Goal: Task Accomplishment & Management: Manage account settings

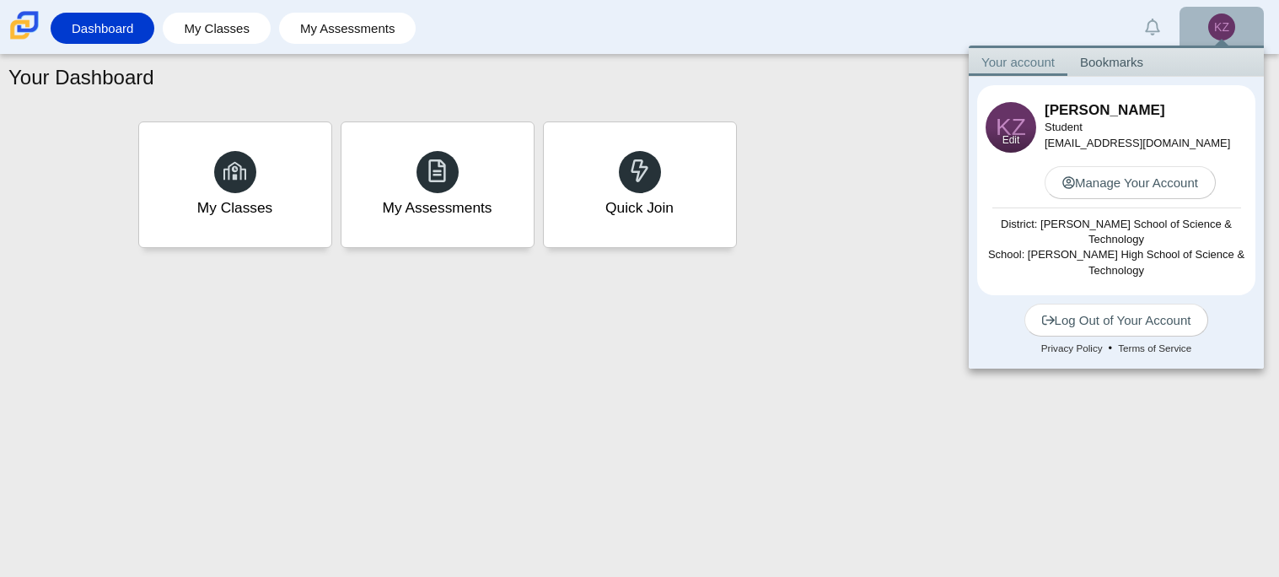
click at [1016, 133] on link "Edit" at bounding box center [1011, 140] width 18 height 14
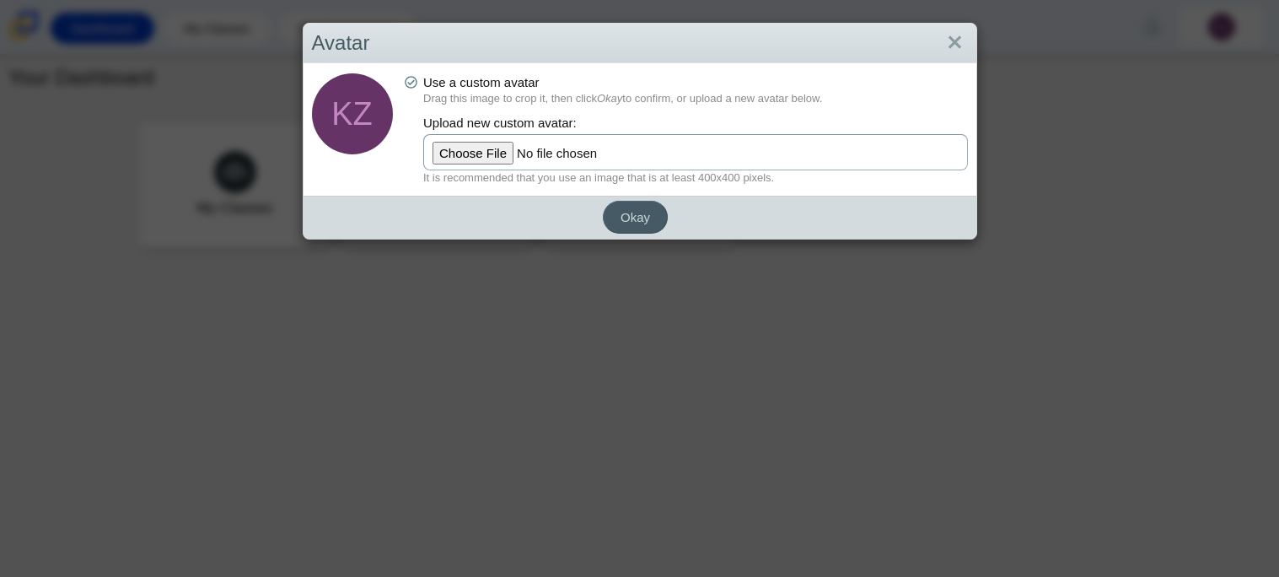
click at [475, 145] on input "file" at bounding box center [695, 152] width 545 height 36
type input "C:\fakepath\Screenshot 2024-03-11 8.32.48 AM.png"
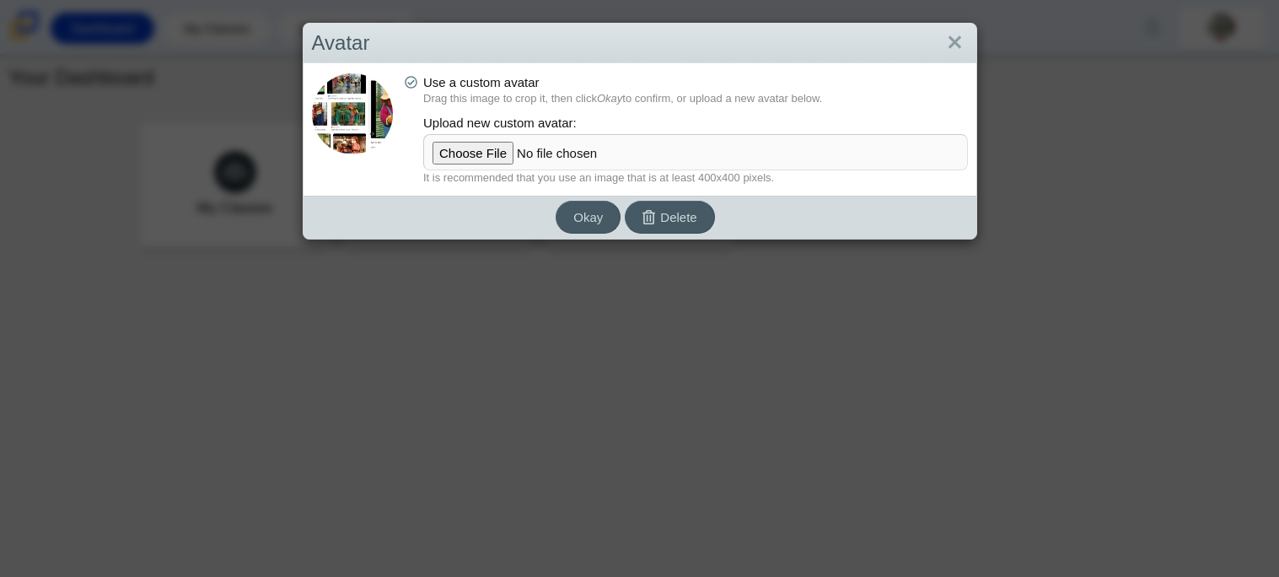
click at [528, 300] on div "Avatar Use a custom avatar Drag this image to crop it, then click Okay to confi…" at bounding box center [639, 288] width 1279 height 577
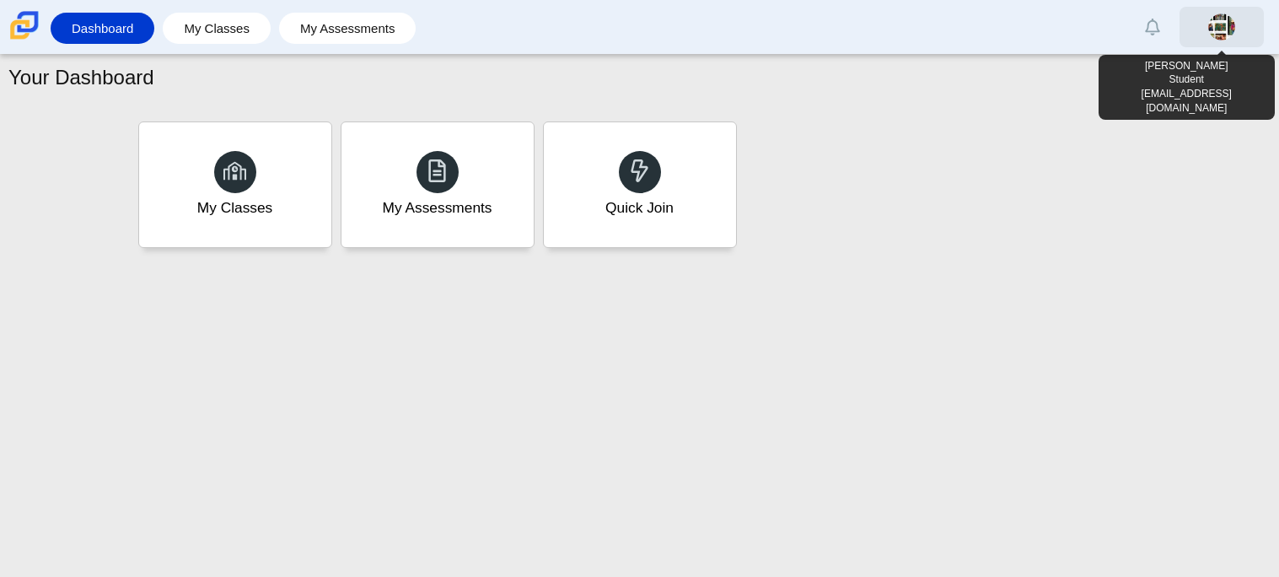
click at [1215, 40] on img at bounding box center [1221, 26] width 27 height 27
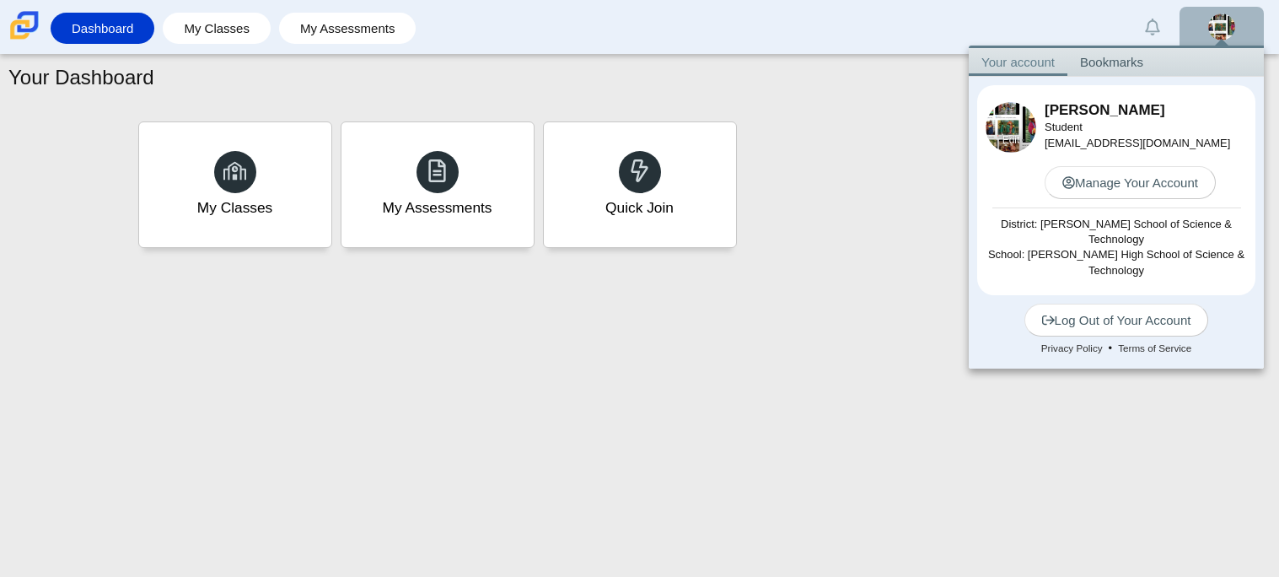
click at [1005, 127] on div "Edit" at bounding box center [1010, 139] width 51 height 25
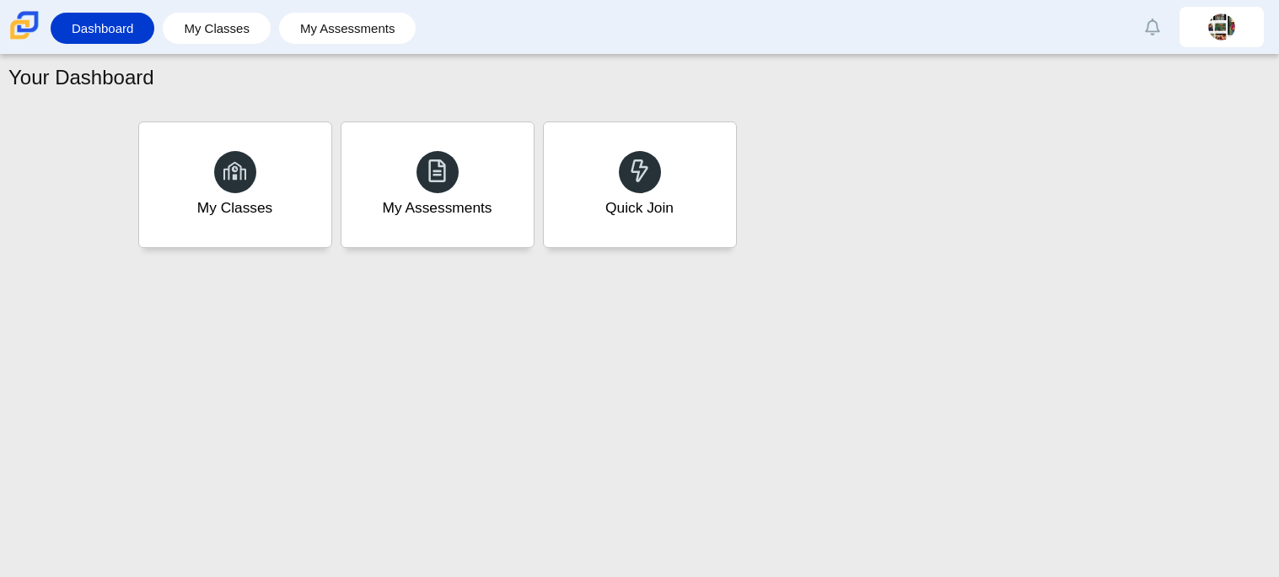
click at [1198, 34] on link at bounding box center [1221, 27] width 84 height 40
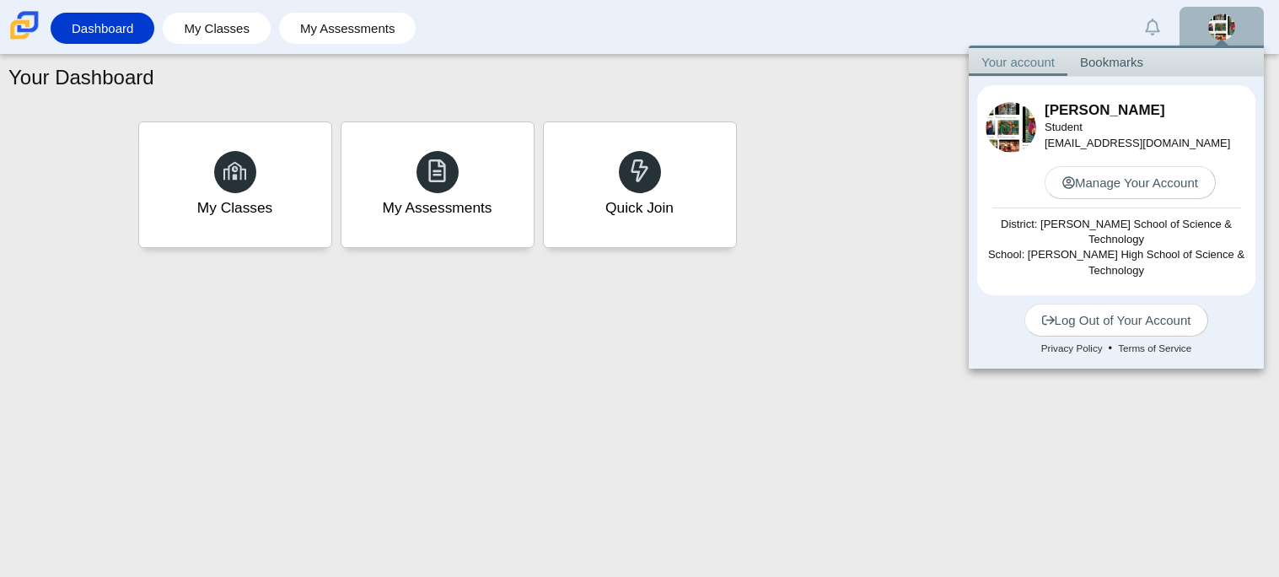
click at [980, 125] on div "Edit [PERSON_NAME] Student [EMAIL_ADDRESS][DOMAIN_NAME] Manage Your Account Dis…" at bounding box center [1116, 190] width 278 height 210
click at [1001, 127] on div "Edit" at bounding box center [1010, 139] width 51 height 25
click at [1000, 129] on div "Edit" at bounding box center [1010, 139] width 51 height 25
click at [1017, 142] on link "Edit" at bounding box center [1011, 140] width 18 height 14
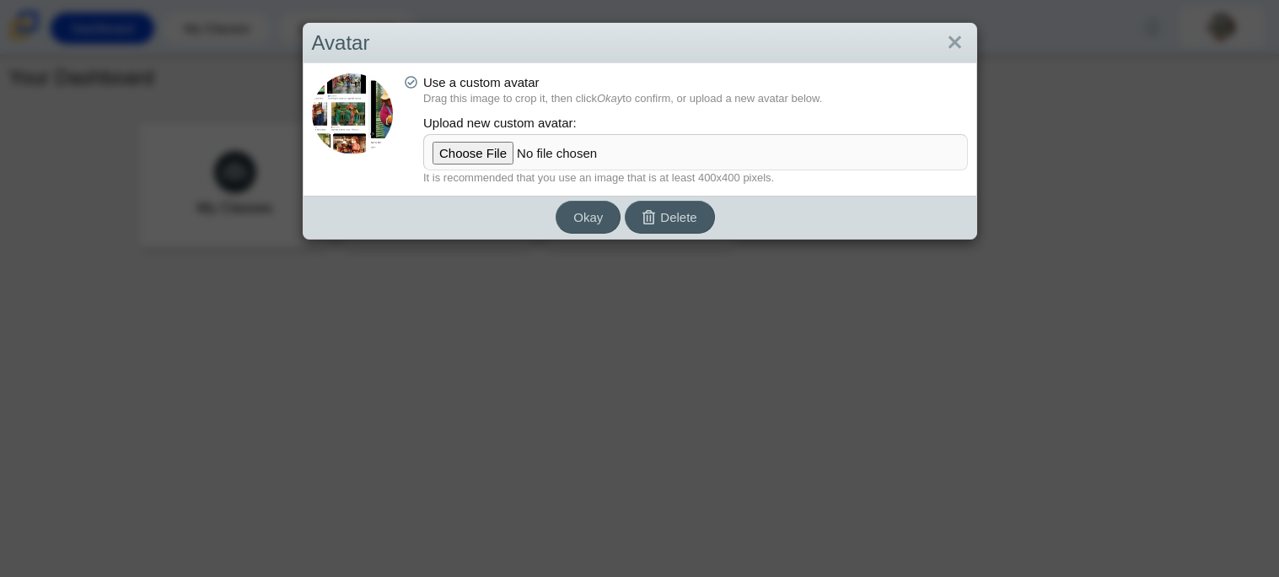
click at [688, 96] on dfn "Drag this image to crop it, then click Okay to confirm, or upload a new avatar …" at bounding box center [695, 98] width 545 height 15
